Goal: Browse casually: Explore the website without a specific task or goal

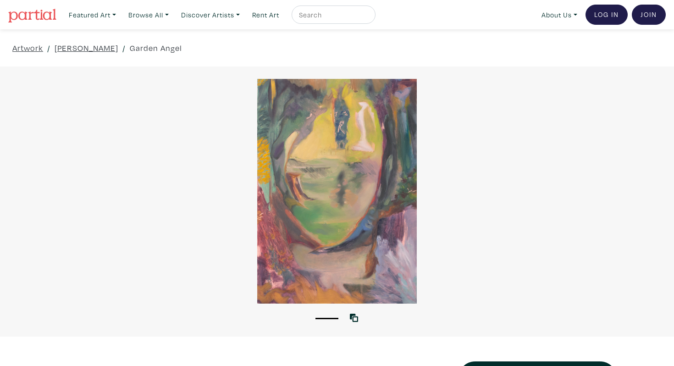
click at [362, 197] on div at bounding box center [337, 191] width 674 height 225
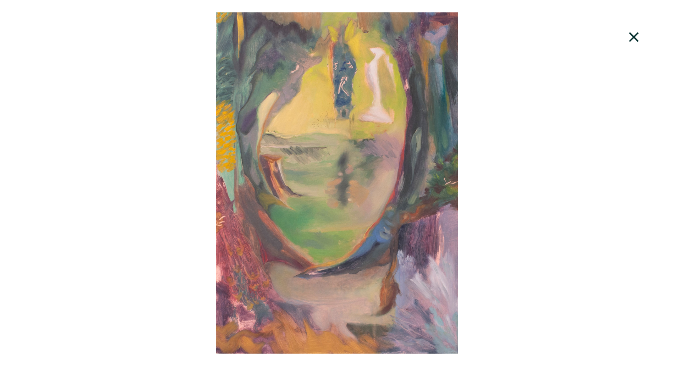
click at [639, 43] on icon at bounding box center [634, 37] width 31 height 25
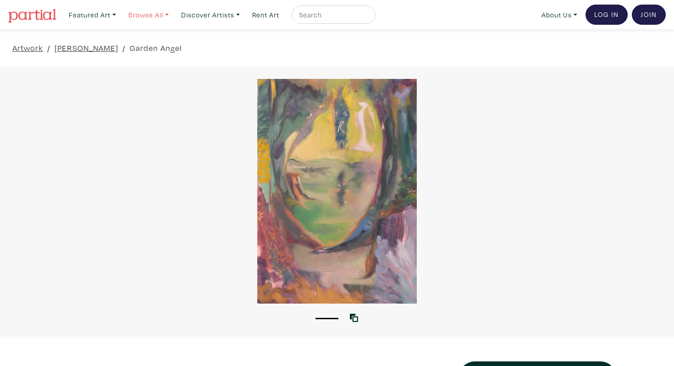
click at [120, 16] on link "Browse All" at bounding box center [92, 15] width 55 height 19
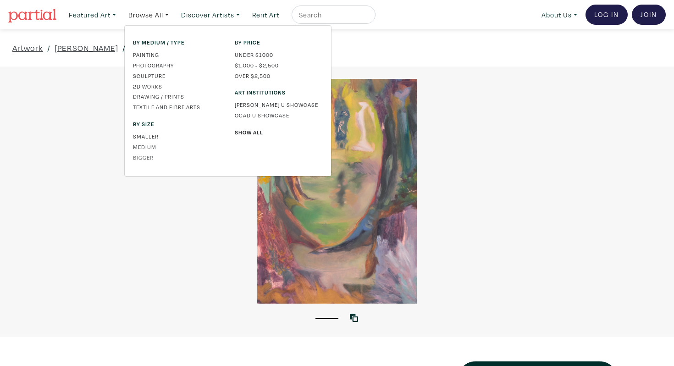
click at [144, 158] on link "Bigger" at bounding box center [177, 157] width 88 height 8
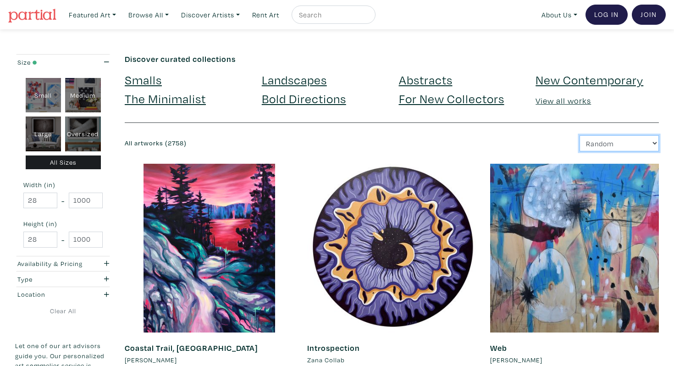
click at [595, 138] on select "Newest Random Price: Low to High Price: High to Low" at bounding box center [619, 143] width 79 height 16
select select "price"
click at [580, 135] on select "Newest Random Price: Low to High Price: High to Low" at bounding box center [619, 143] width 79 height 16
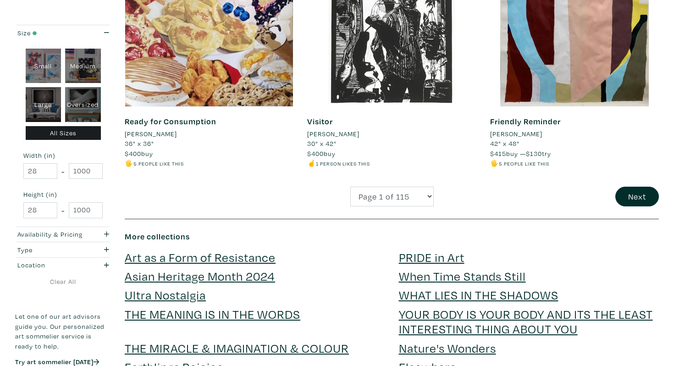
scroll to position [1990, 0]
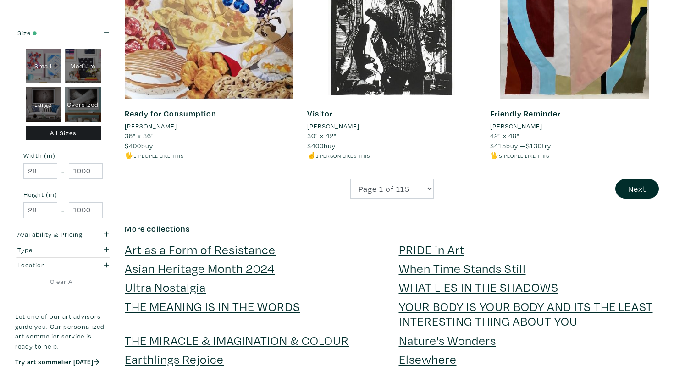
click at [639, 165] on div "Friendly Reminder Jill Huang 42" x 48" $415 buy — $130 try 🖐️ 5 people like thi…" at bounding box center [574, 54] width 183 height 249
click at [641, 179] on button "Next" at bounding box center [637, 189] width 44 height 20
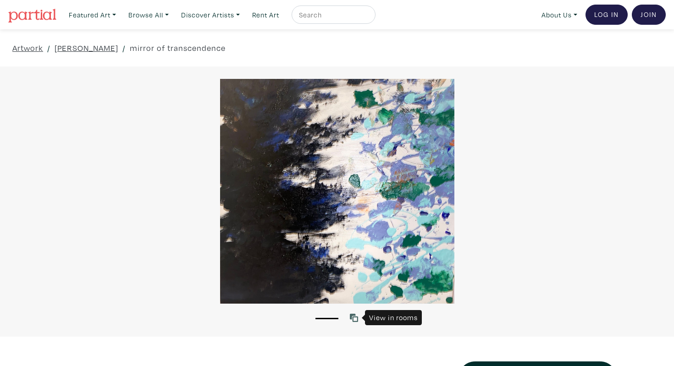
click at [353, 316] on icon at bounding box center [354, 318] width 8 height 8
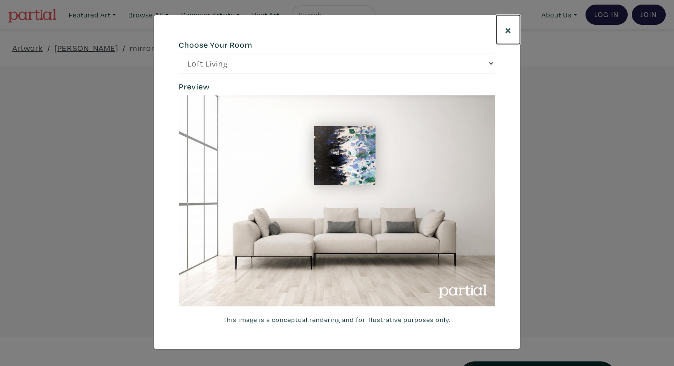
click at [510, 32] on span "×" at bounding box center [508, 30] width 7 height 16
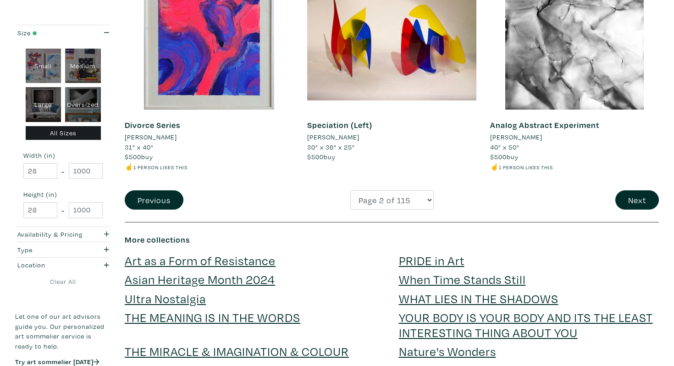
scroll to position [1947, 0]
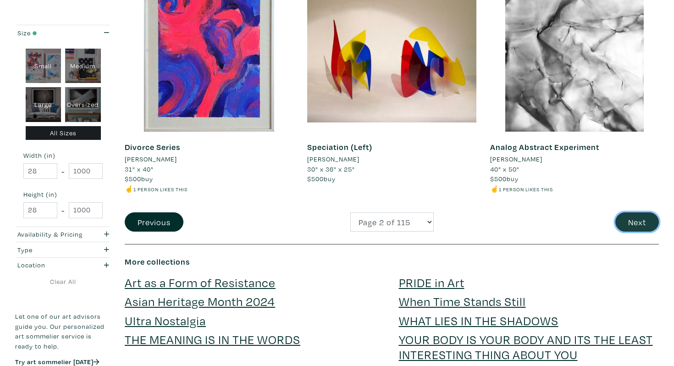
click at [643, 220] on button "Next" at bounding box center [637, 222] width 44 height 20
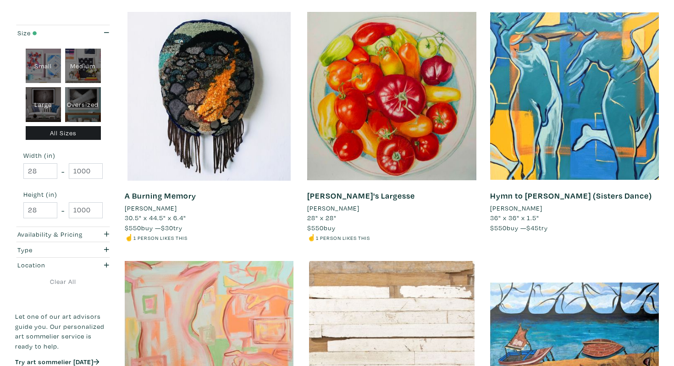
scroll to position [930, 0]
